Goal: Transaction & Acquisition: Purchase product/service

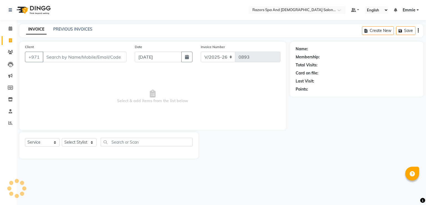
select select "8419"
select select "service"
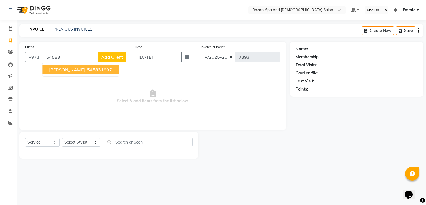
click at [89, 68] on span "54583" at bounding box center [94, 70] width 14 height 6
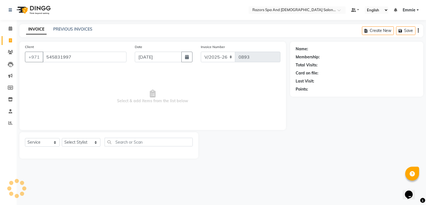
type input "545831997"
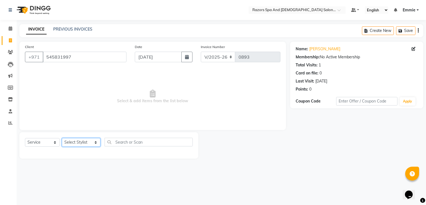
click at [75, 141] on select "Select Stylist Alaseel [PERSON_NAME] [PERSON_NAME] Islam [PERSON_NAME] [PERSON_…" at bounding box center [81, 142] width 39 height 9
select select "84057"
click at [62, 138] on select "Select Stylist Alaseel [PERSON_NAME] [PERSON_NAME] Islam [PERSON_NAME] [PERSON_…" at bounding box center [81, 142] width 39 height 9
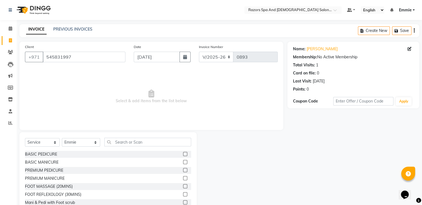
click at [183, 154] on label at bounding box center [185, 154] width 4 height 4
click at [183, 154] on input "checkbox" at bounding box center [185, 154] width 4 height 4
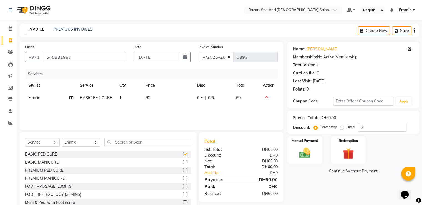
checkbox input "false"
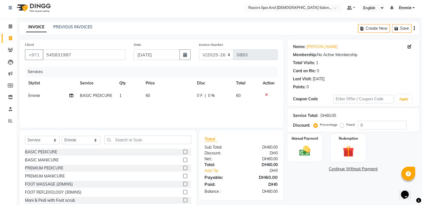
scroll to position [18, 0]
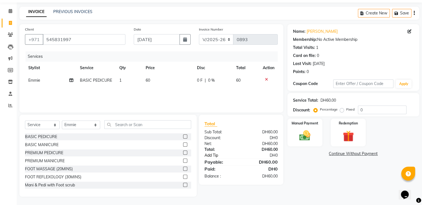
click at [216, 154] on link "Add Tip" at bounding box center [223, 155] width 47 height 6
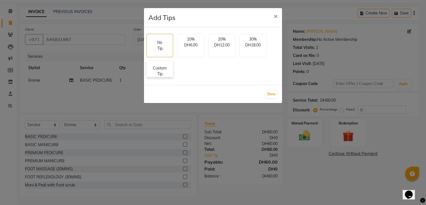
click at [167, 72] on p "Custom Tip" at bounding box center [159, 71] width 19 height 12
select select "84057"
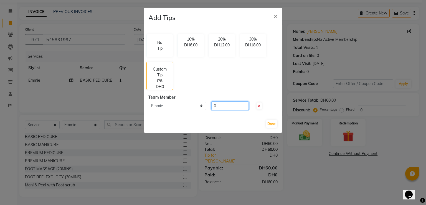
click at [226, 106] on input "0" at bounding box center [229, 105] width 37 height 9
type input "10"
click at [273, 123] on button "Done" at bounding box center [271, 124] width 11 height 8
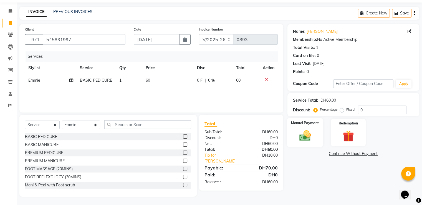
click at [303, 136] on img at bounding box center [304, 135] width 19 height 13
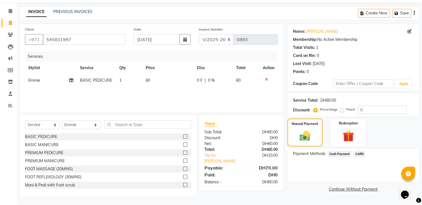
click at [358, 152] on span "CARD" at bounding box center [359, 153] width 12 height 6
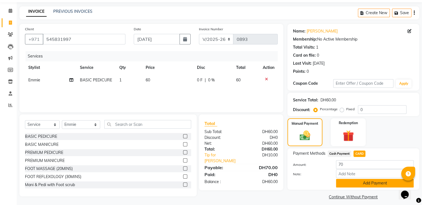
scroll to position [22, 0]
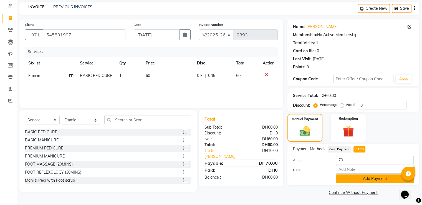
click at [350, 178] on button "Add Payment" at bounding box center [375, 178] width 78 height 9
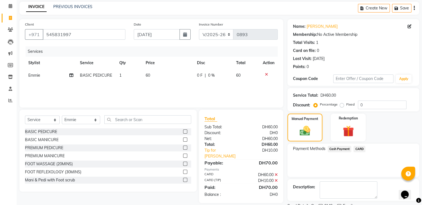
scroll to position [45, 0]
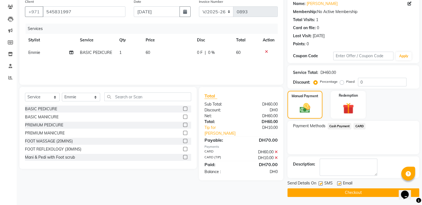
click at [312, 191] on button "Checkout" at bounding box center [353, 192] width 132 height 9
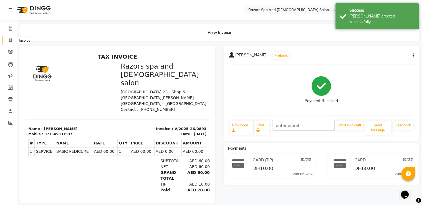
click at [11, 37] on span at bounding box center [11, 40] width 10 height 6
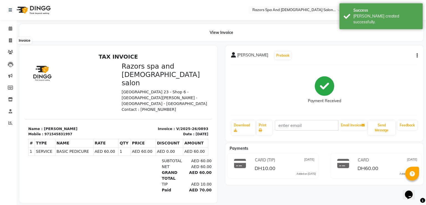
select select "8419"
select select "service"
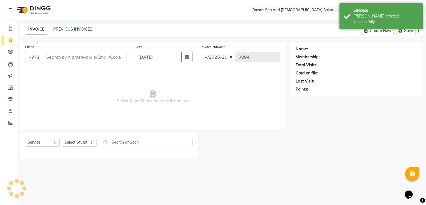
click at [57, 53] on input "Client" at bounding box center [85, 57] width 84 height 11
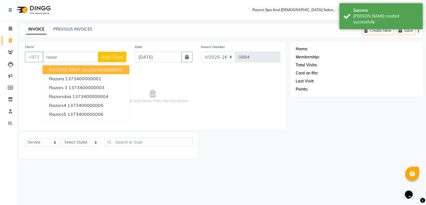
click at [80, 68] on span "RAZORS GENT SALON" at bounding box center [72, 70] width 47 height 6
type input "554099849"
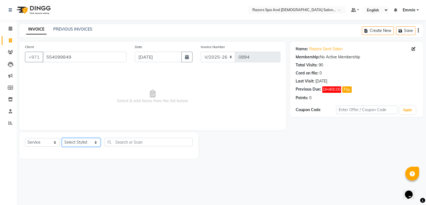
click at [80, 140] on select "Select Stylist Alaseel [PERSON_NAME] [PERSON_NAME] Islam [PERSON_NAME] [PERSON_…" at bounding box center [81, 142] width 39 height 9
select select "81370"
click at [62, 138] on select "Select Stylist Alaseel [PERSON_NAME] [PERSON_NAME] Islam [PERSON_NAME] [PERSON_…" at bounding box center [81, 142] width 39 height 9
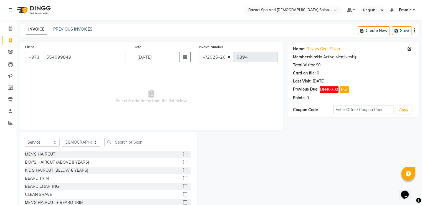
click at [183, 153] on label at bounding box center [185, 154] width 4 height 4
click at [183, 153] on input "checkbox" at bounding box center [185, 154] width 4 height 4
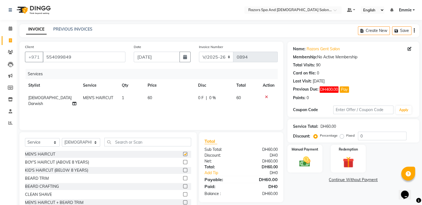
checkbox input "false"
click at [214, 170] on link "Add Tip" at bounding box center [223, 173] width 47 height 6
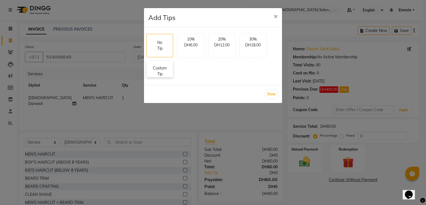
click at [166, 73] on p "Custom Tip" at bounding box center [159, 71] width 19 height 12
select select "81370"
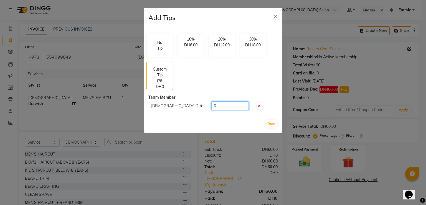
click at [226, 107] on input "0" at bounding box center [229, 105] width 37 height 9
type input "20"
click at [270, 123] on button "Done" at bounding box center [271, 124] width 11 height 8
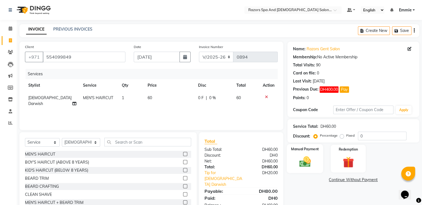
click at [312, 159] on img at bounding box center [304, 161] width 19 height 13
click at [358, 178] on span "CARD" at bounding box center [359, 180] width 12 height 6
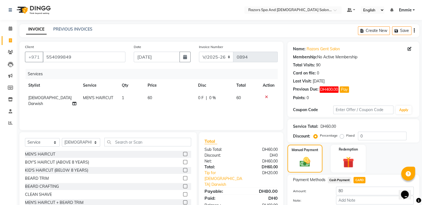
scroll to position [31, 0]
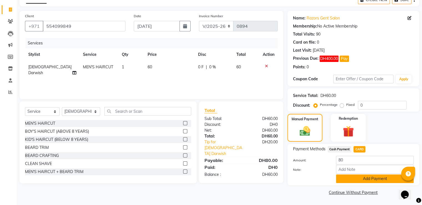
click at [348, 179] on button "Add Payment" at bounding box center [375, 178] width 78 height 9
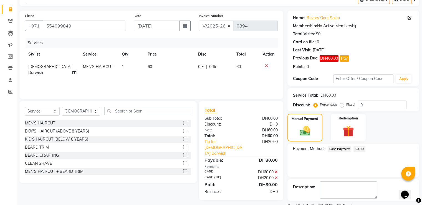
scroll to position [53, 0]
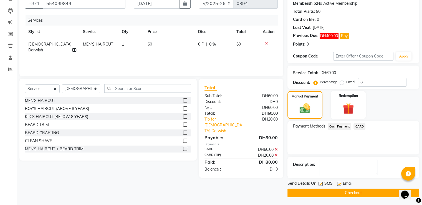
click at [308, 194] on button "Checkout" at bounding box center [353, 192] width 132 height 9
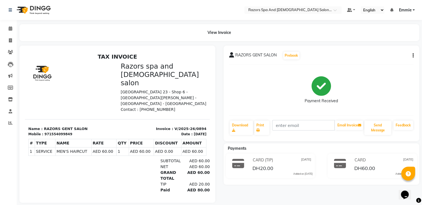
scroll to position [10, 0]
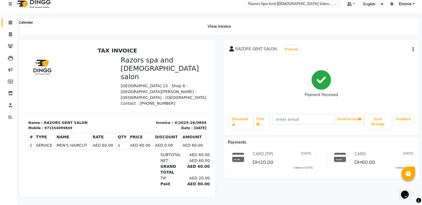
click at [9, 20] on icon at bounding box center [11, 22] width 4 height 4
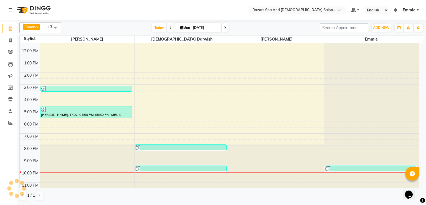
scroll to position [37, 0]
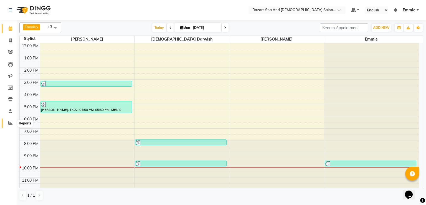
click at [13, 122] on span at bounding box center [11, 123] width 10 height 6
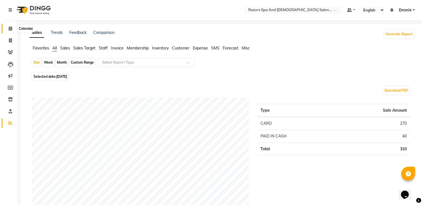
click at [14, 27] on span at bounding box center [11, 28] width 10 height 6
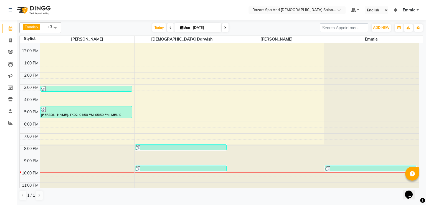
scroll to position [37, 0]
